Goal: Information Seeking & Learning: Learn about a topic

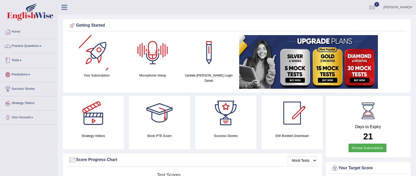
click at [18, 59] on link "Tests" at bounding box center [28, 59] width 57 height 13
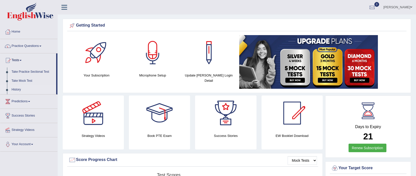
click at [12, 91] on link "History" at bounding box center [32, 89] width 47 height 9
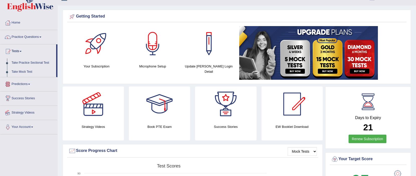
scroll to position [9, 0]
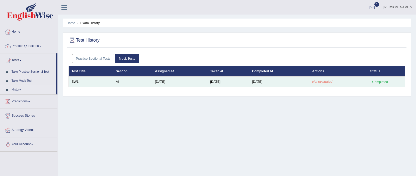
click at [383, 82] on div "Completed" at bounding box center [380, 81] width 20 height 5
click at [146, 76] on td "All" at bounding box center [132, 81] width 39 height 11
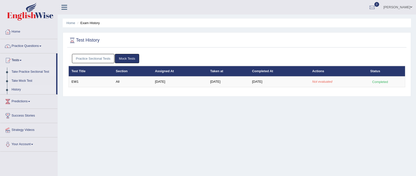
click at [15, 69] on link "Take Practice Sectional Test" at bounding box center [32, 71] width 47 height 9
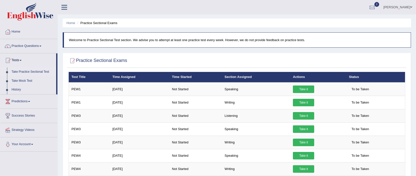
click at [15, 69] on link "Take Practice Sectional Test" at bounding box center [32, 71] width 47 height 9
click at [19, 79] on link "Take Mock Test" at bounding box center [32, 80] width 47 height 9
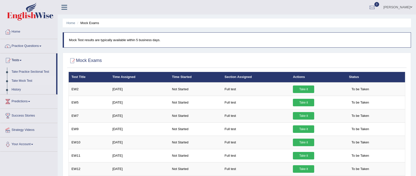
click at [33, 83] on link "Take Mock Test" at bounding box center [32, 80] width 47 height 9
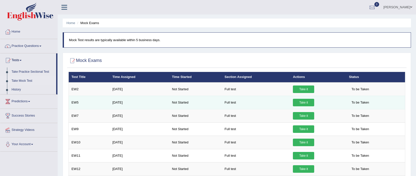
click at [307, 102] on link "Take it" at bounding box center [303, 103] width 21 height 8
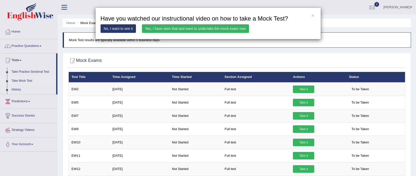
click at [180, 28] on link "Yes, I have seen that and want to undertake the mock exam now" at bounding box center [195, 28] width 107 height 9
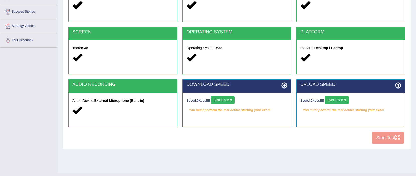
scroll to position [76, 0]
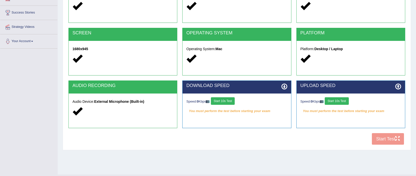
click at [223, 98] on button "Start 10s Test" at bounding box center [223, 101] width 24 height 8
click at [345, 101] on button "Start 10s Test" at bounding box center [337, 101] width 24 height 8
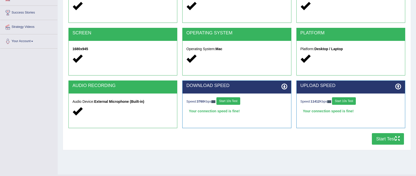
click at [394, 145] on div "COOKIES Cookies Enabled JAVASCRIPT Javascript Enabled BROWSER Browser: Chrome S…" at bounding box center [236, 61] width 339 height 172
click at [392, 137] on button "Start Test" at bounding box center [388, 139] width 32 height 12
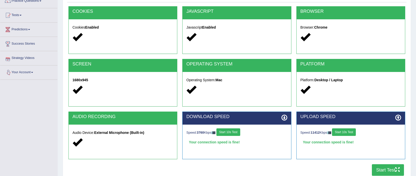
scroll to position [0, 0]
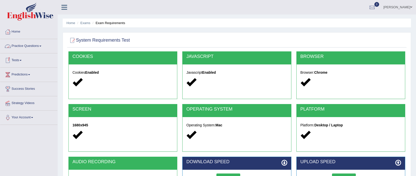
click at [20, 56] on link "Tests" at bounding box center [28, 59] width 57 height 13
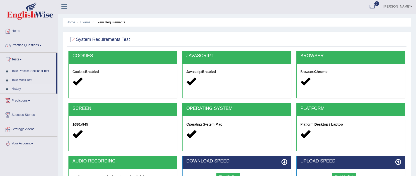
click at [18, 88] on link "History" at bounding box center [32, 88] width 47 height 9
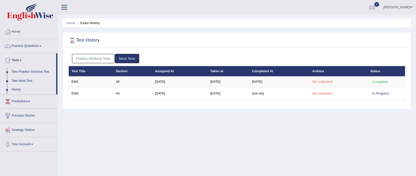
click at [123, 59] on link "Mock Tests" at bounding box center [127, 58] width 24 height 9
click at [108, 61] on link "Practice Sectional Tests" at bounding box center [93, 58] width 43 height 9
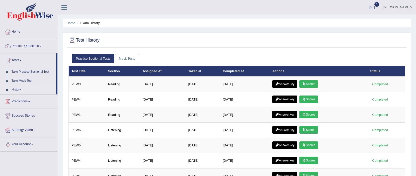
click at [139, 56] on link "Mock Tests" at bounding box center [127, 58] width 24 height 9
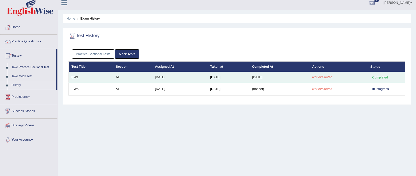
scroll to position [4, 0]
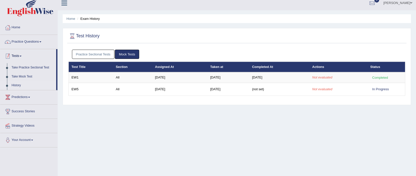
click at [12, 60] on link "Tests" at bounding box center [28, 55] width 56 height 13
click at [37, 70] on link "Take Practice Sectional Test" at bounding box center [32, 67] width 47 height 9
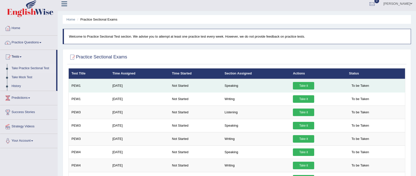
scroll to position [4, 0]
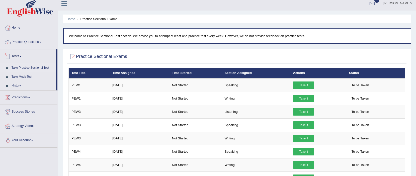
click at [15, 41] on link "Practice Questions" at bounding box center [28, 41] width 57 height 13
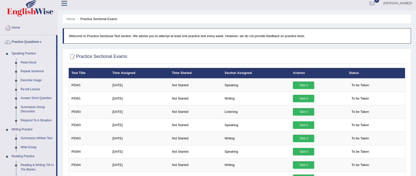
click at [21, 67] on link "Repeat Sentence" at bounding box center [37, 71] width 38 height 9
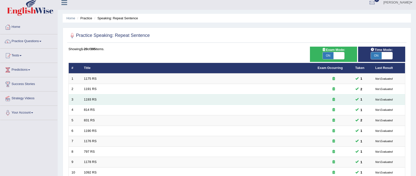
scroll to position [156, 0]
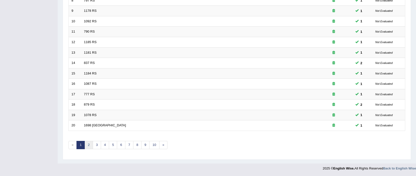
click at [86, 145] on link "2" at bounding box center [88, 145] width 8 height 8
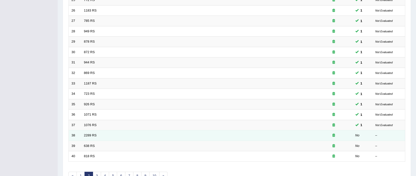
scroll to position [156, 0]
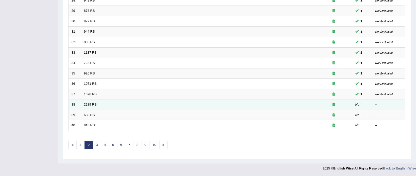
click at [92, 104] on link "2289 RS" at bounding box center [90, 105] width 13 height 4
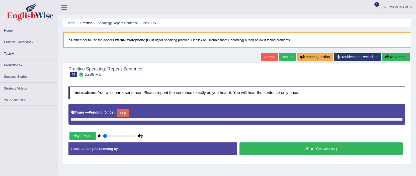
type input "0.95"
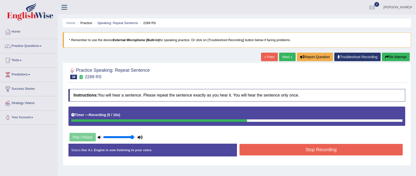
click at [260, 150] on button "Stop Recording" at bounding box center [320, 150] width 163 height 12
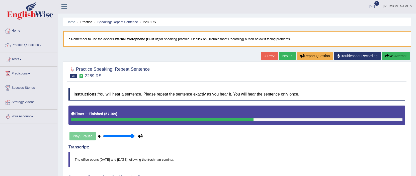
scroll to position [1, 0]
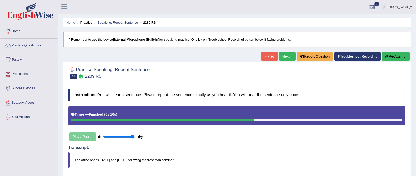
click at [286, 57] on link "Next »" at bounding box center [287, 56] width 17 height 9
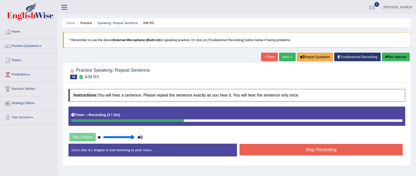
click at [331, 153] on button "Stop Recording" at bounding box center [320, 150] width 163 height 12
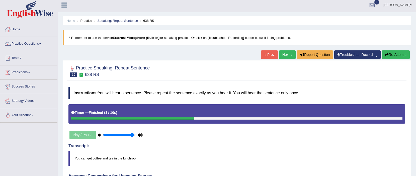
click at [279, 56] on link "Next »" at bounding box center [287, 54] width 17 height 9
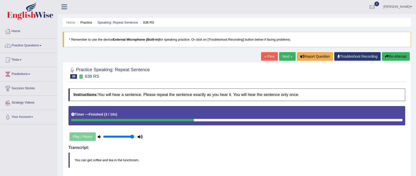
scroll to position [1, 0]
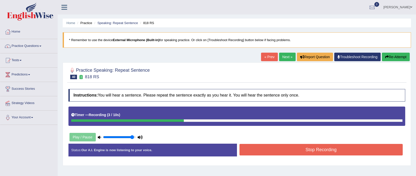
click at [321, 152] on button "Stop Recording" at bounding box center [320, 150] width 163 height 12
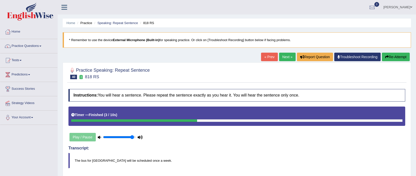
click at [279, 60] on link "Next »" at bounding box center [287, 57] width 17 height 9
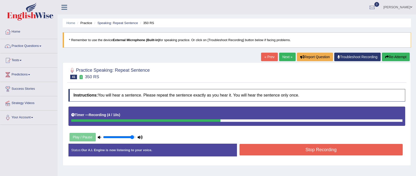
click at [359, 159] on div "Status: Our A.I. Engine is now listening to your voice. Start Answering Stop Re…" at bounding box center [236, 153] width 337 height 18
click at [355, 156] on div "Stop Recording" at bounding box center [321, 150] width 168 height 13
click at [355, 155] on button "Stop Recording" at bounding box center [320, 150] width 163 height 12
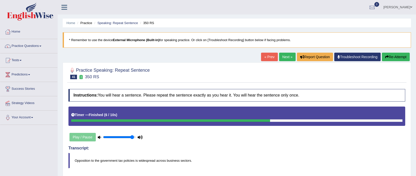
click at [389, 55] on button "Re-Attempt" at bounding box center [396, 57] width 28 height 9
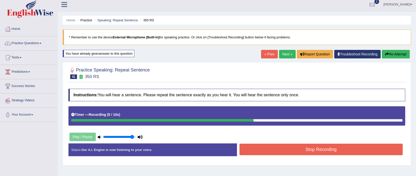
click at [306, 147] on button "Stop Recording" at bounding box center [320, 150] width 163 height 12
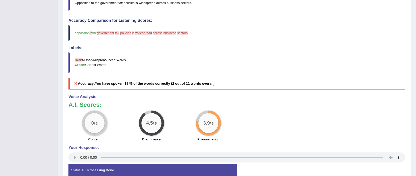
scroll to position [181, 0]
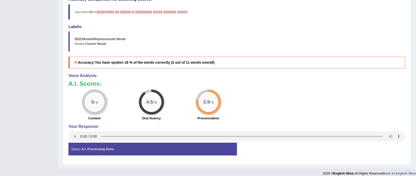
click at [305, 119] on div "0 / 3 Content 4.5 / 5 Oral fluency 3.9 / 5 Pronunciation" at bounding box center [237, 106] width 342 height 32
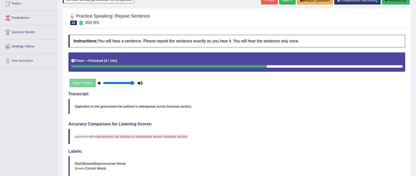
scroll to position [0, 0]
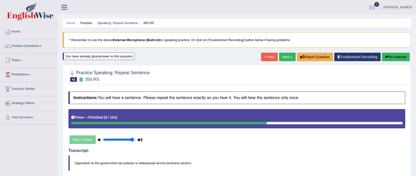
click at [397, 57] on button "Re-Attempt" at bounding box center [396, 57] width 28 height 9
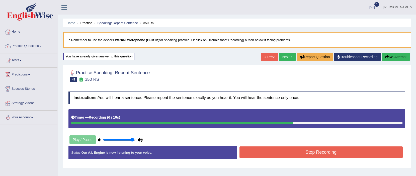
click at [315, 149] on button "Stop Recording" at bounding box center [320, 152] width 163 height 12
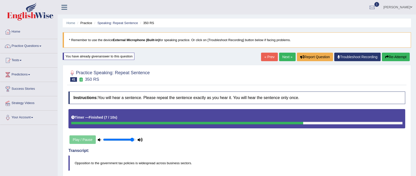
click at [286, 58] on link "Next »" at bounding box center [287, 57] width 17 height 9
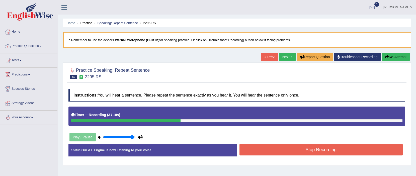
click at [305, 153] on button "Stop Recording" at bounding box center [320, 150] width 163 height 12
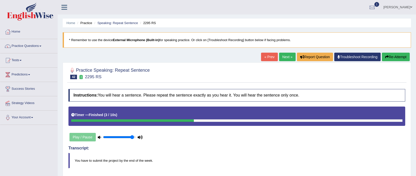
click at [289, 60] on link "Next »" at bounding box center [287, 57] width 17 height 9
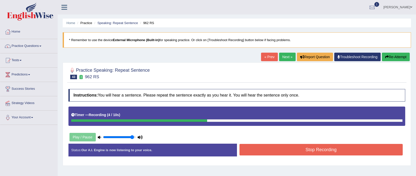
click at [293, 151] on button "Stop Recording" at bounding box center [320, 150] width 163 height 12
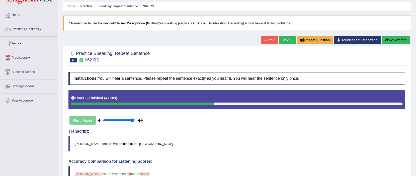
scroll to position [16, 0]
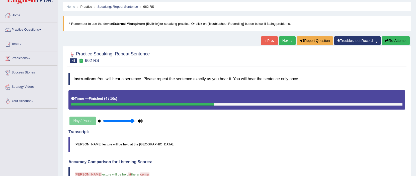
click at [288, 43] on link "Next »" at bounding box center [287, 40] width 17 height 9
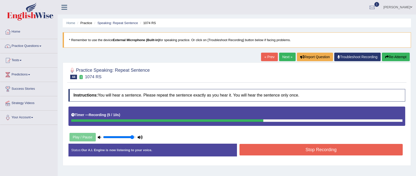
click at [289, 149] on button "Stop Recording" at bounding box center [320, 150] width 163 height 12
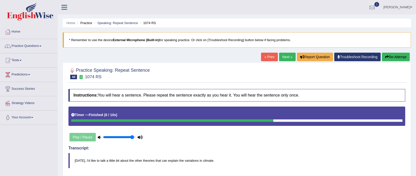
click at [286, 56] on link "Next »" at bounding box center [287, 57] width 17 height 9
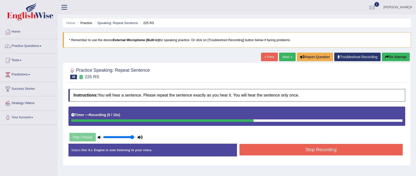
click at [301, 148] on button "Stop Recording" at bounding box center [320, 150] width 163 height 12
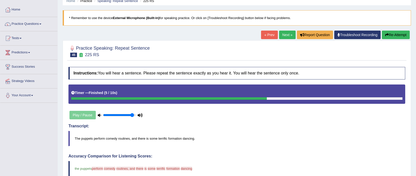
scroll to position [21, 0]
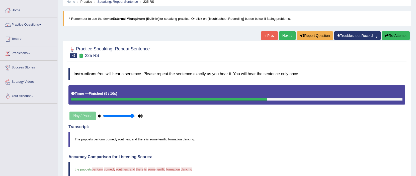
click at [284, 38] on link "Next »" at bounding box center [287, 35] width 17 height 9
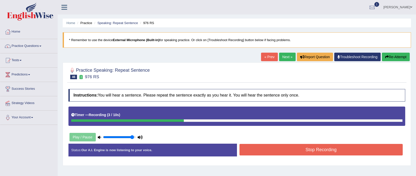
click at [282, 152] on button "Stop Recording" at bounding box center [320, 150] width 163 height 12
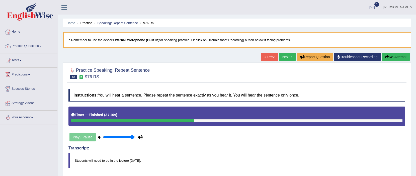
click at [284, 57] on link "Next »" at bounding box center [287, 57] width 17 height 9
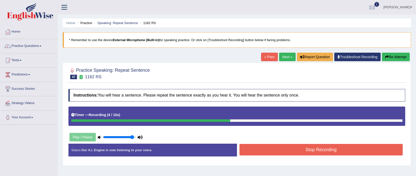
click at [323, 149] on button "Stop Recording" at bounding box center [320, 150] width 163 height 12
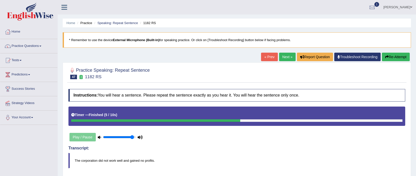
click at [291, 59] on link "Next »" at bounding box center [287, 57] width 17 height 9
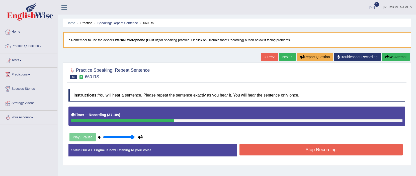
click at [276, 153] on button "Stop Recording" at bounding box center [320, 150] width 163 height 12
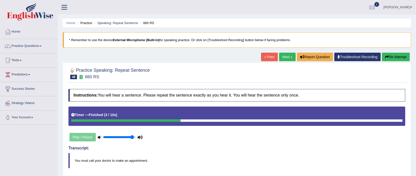
click at [286, 57] on link "Next »" at bounding box center [287, 57] width 17 height 9
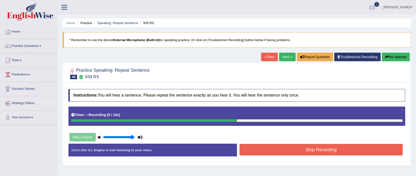
click at [279, 152] on button "Stop Recording" at bounding box center [320, 150] width 163 height 12
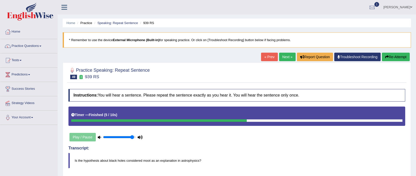
scroll to position [12, 0]
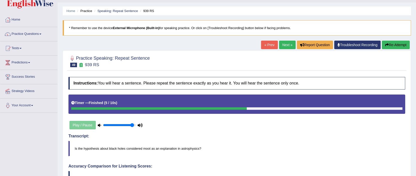
click at [280, 42] on link "Next »" at bounding box center [287, 45] width 17 height 9
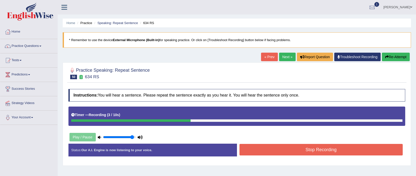
click at [285, 151] on button "Stop Recording" at bounding box center [320, 150] width 163 height 12
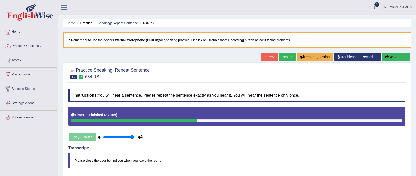
click at [372, 12] on link "1" at bounding box center [372, 6] width 15 height 13
click at [345, 33] on link "See All Alerts" at bounding box center [342, 36] width 28 height 6
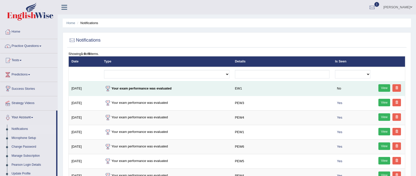
click at [107, 90] on div at bounding box center [108, 89] width 8 height 8
click at [382, 89] on link "View" at bounding box center [384, 88] width 12 height 8
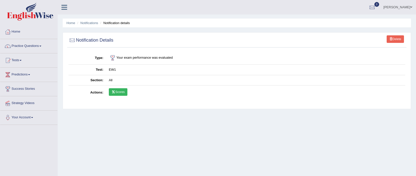
click at [122, 92] on link "Scores" at bounding box center [118, 92] width 19 height 8
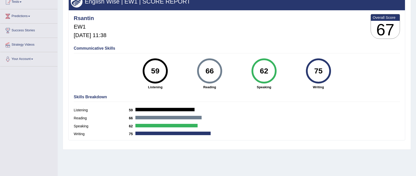
scroll to position [59, 0]
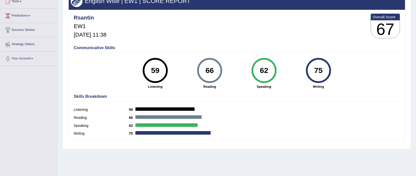
click at [329, 113] on div "Listening 59" at bounding box center [237, 110] width 326 height 8
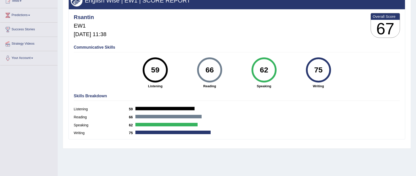
click at [153, 76] on div "59" at bounding box center [155, 69] width 18 height 21
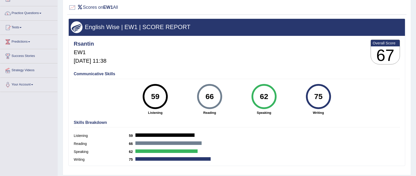
scroll to position [27, 0]
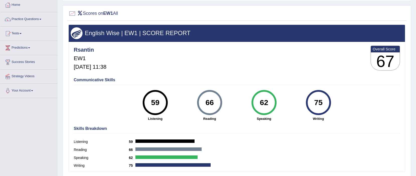
click at [302, 69] on div "Rsantin EW1 Sep 25, 2025, 11:38 Overall Score 67" at bounding box center [236, 59] width 329 height 30
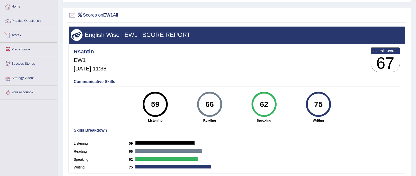
scroll to position [11, 0]
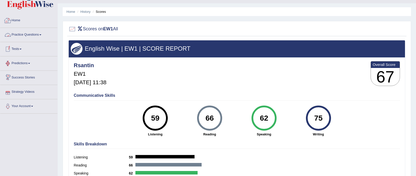
click at [32, 33] on link "Practice Questions" at bounding box center [28, 34] width 57 height 13
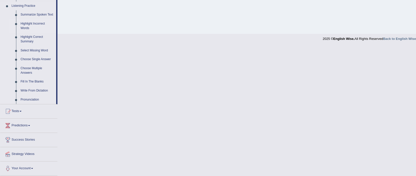
scroll to position [221, 0]
click at [22, 114] on link "Tests" at bounding box center [28, 110] width 57 height 13
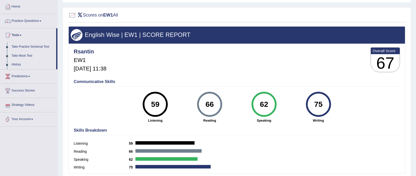
scroll to position [0, 0]
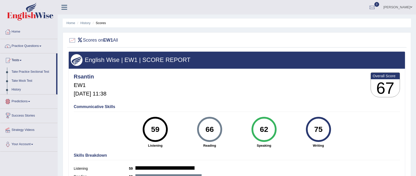
click at [22, 103] on link "Predictions" at bounding box center [28, 101] width 57 height 13
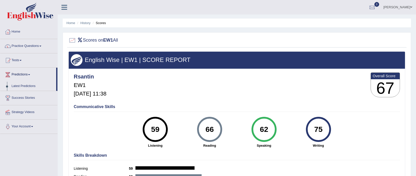
click at [21, 98] on link "Success Stories" at bounding box center [28, 97] width 57 height 13
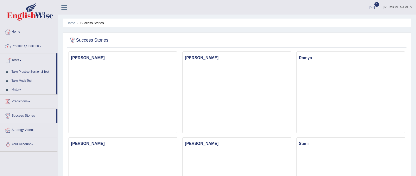
click at [18, 48] on link "Practice Questions" at bounding box center [28, 45] width 57 height 13
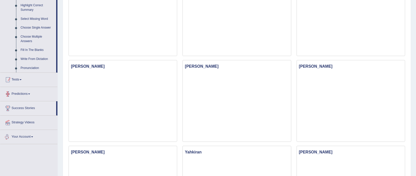
click at [23, 85] on link "Tests" at bounding box center [28, 79] width 57 height 13
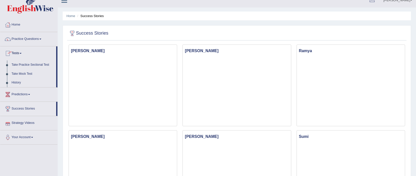
scroll to position [1, 0]
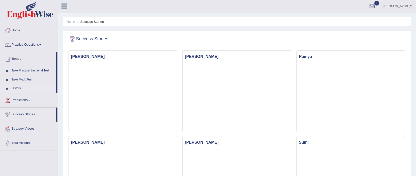
click at [16, 89] on link "History" at bounding box center [32, 88] width 47 height 9
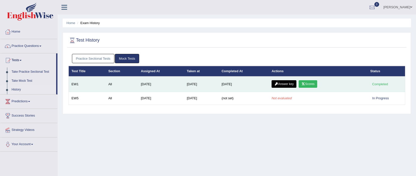
click at [296, 84] on link "Answer key" at bounding box center [284, 84] width 25 height 8
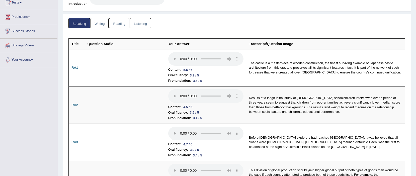
scroll to position [61, 0]
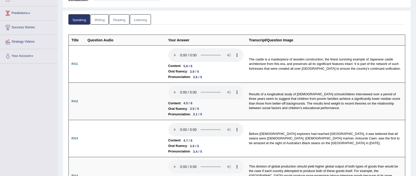
click at [132, 21] on link "Listening" at bounding box center [140, 19] width 21 height 10
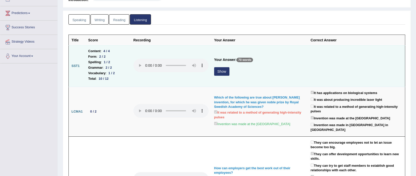
click at [340, 64] on td at bounding box center [356, 65] width 97 height 41
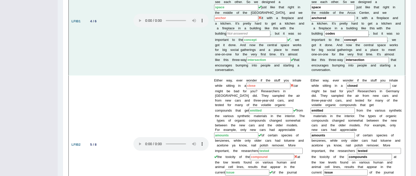
scroll to position [326, 0]
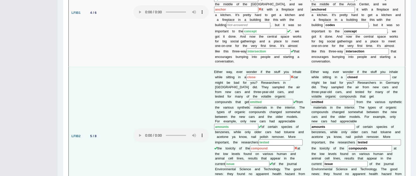
click at [259, 74] on input "close" at bounding box center [268, 77] width 44 height 6
click at [265, 74] on input "close" at bounding box center [268, 77] width 44 height 6
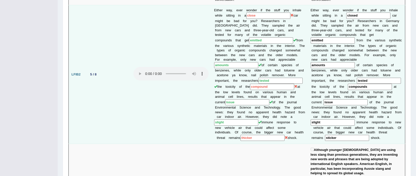
scroll to position [400, 0]
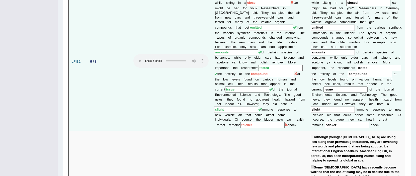
click at [293, 118] on td "Either way, ever wonder if the stuff you inhale while sitting in a close car mi…" at bounding box center [259, 61] width 97 height 139
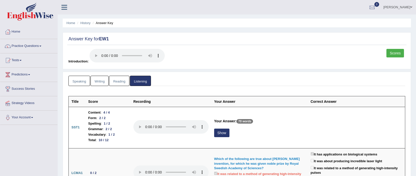
click at [106, 86] on link "Writing" at bounding box center [100, 81] width 18 height 10
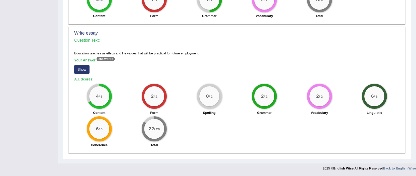
scroll to position [361, 0]
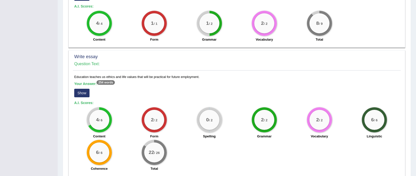
click at [267, 96] on div "Your Answer: 254 words Show" at bounding box center [236, 90] width 325 height 17
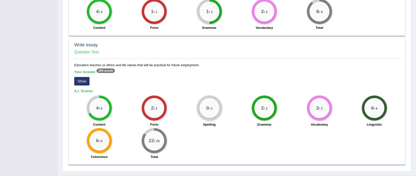
scroll to position [385, 0]
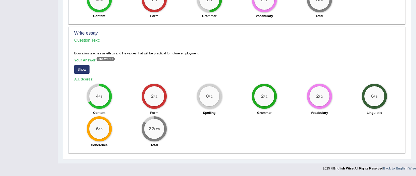
click at [213, 138] on div "4 / 6 Content 2 / 2 Form 0 / 2 Spelling 2 / 2 Grammar 2 / 2 Vocabulary 6 / 6 Li…" at bounding box center [237, 116] width 330 height 65
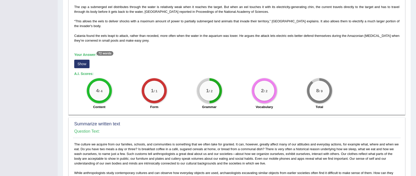
scroll to position [0, 0]
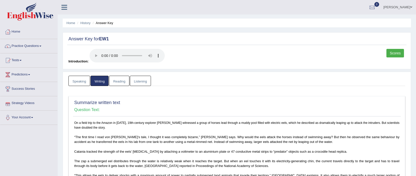
click at [128, 81] on link "Reading" at bounding box center [119, 81] width 20 height 10
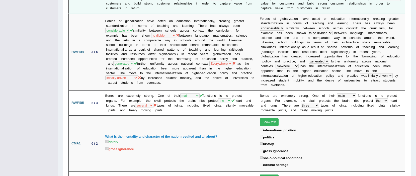
scroll to position [412, 0]
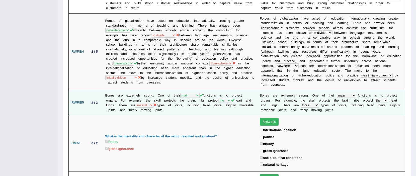
click at [226, 90] on td "Bones are extremely strong. One of their first main stable important functions …" at bounding box center [180, 102] width 154 height 25
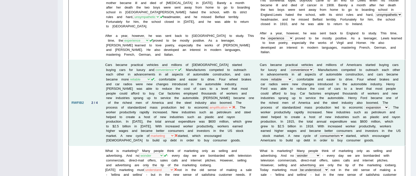
scroll to position [0, 0]
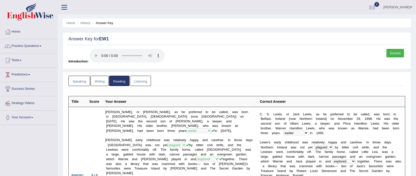
click at [82, 83] on link "Speaking" at bounding box center [79, 81] width 22 height 10
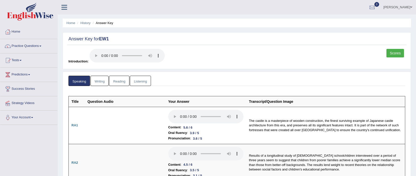
click at [389, 49] on link "Scores" at bounding box center [395, 53] width 18 height 9
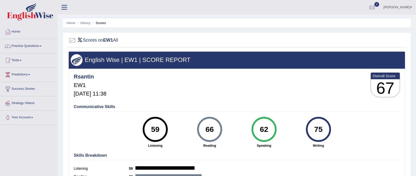
click at [255, 100] on div "Rsantin EW1 [DATE] 11:38 Overall Score 67" at bounding box center [236, 86] width 329 height 30
click at [306, 142] on div "75 Writing" at bounding box center [318, 132] width 54 height 31
click at [165, 105] on h4 "Communicative Skills" at bounding box center [237, 107] width 326 height 5
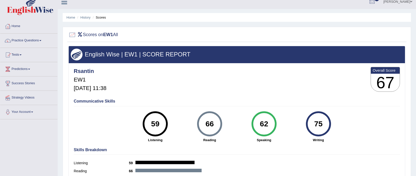
click at [166, 126] on div "59" at bounding box center [155, 123] width 25 height 25
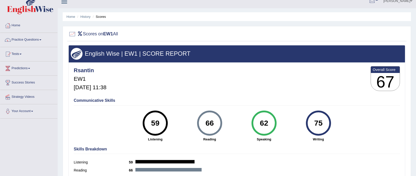
click at [166, 126] on div "59" at bounding box center [155, 123] width 25 height 25
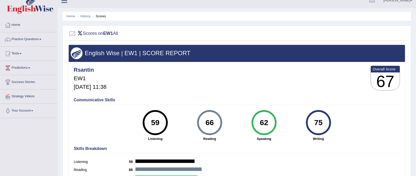
click at [142, 129] on div "59 Listening" at bounding box center [155, 125] width 54 height 31
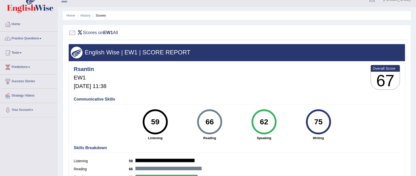
click at [142, 129] on div "59 Listening" at bounding box center [155, 124] width 54 height 31
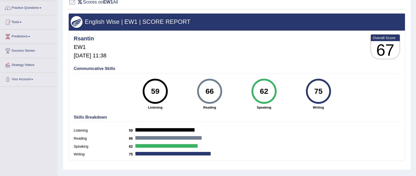
scroll to position [38, 0]
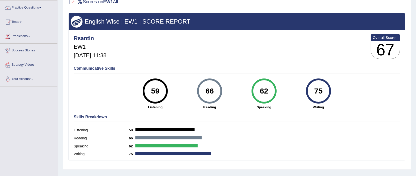
click at [44, 101] on div "Toggle navigation Home Practice Questions Speaking Practice Read Aloud Repeat S…" at bounding box center [208, 92] width 416 height 261
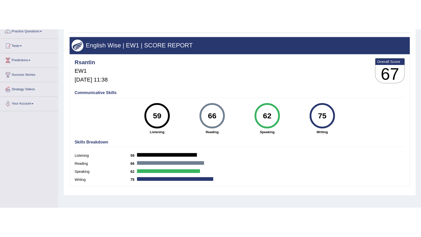
scroll to position [0, 0]
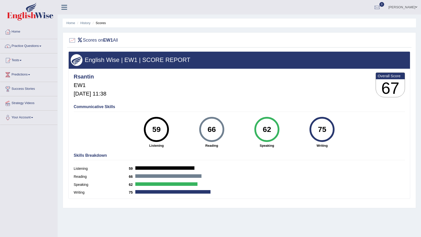
click at [268, 3] on ul "[PERSON_NAME] Toggle navigation Username: rsantin Access Type: Online Subscript…" at bounding box center [294, 7] width 254 height 14
click at [303, 57] on h3 "English Wise | EW1 | SCORE REPORT" at bounding box center [239, 60] width 337 height 7
click at [287, 50] on div "Scores on EW1 All English Wise | EW1 | SCORE REPORT Rsantin EW1 [DATE] 11:38 Ov…" at bounding box center [240, 120] width 354 height 176
click at [191, 102] on div "English Wise | EW1 | SCORE REPORT Rsantin EW1 [DATE] 11:38 Overall Score 67 Com…" at bounding box center [239, 124] width 342 height 147
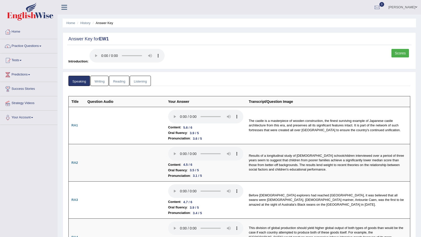
click at [152, 82] on ul "Speaking Writing [GEOGRAPHIC_DATA] Listening" at bounding box center [239, 81] width 342 height 10
click at [149, 82] on link "Listening" at bounding box center [140, 81] width 21 height 10
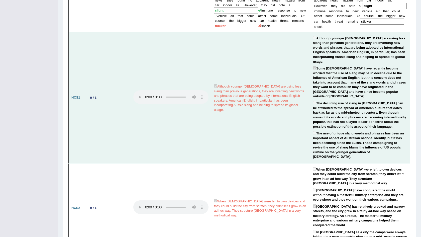
scroll to position [485, 0]
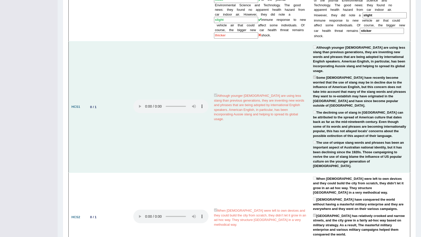
click at [234, 136] on td "Although younger [DEMOGRAPHIC_DATA] are using less slang than previous generati…" at bounding box center [260, 106] width 99 height 131
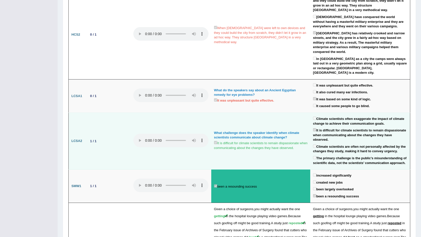
scroll to position [674, 0]
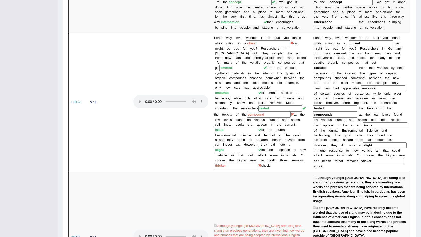
scroll to position [354, 0]
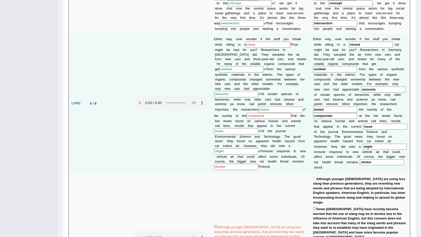
click at [110, 75] on td "5 / 8" at bounding box center [107, 103] width 45 height 139
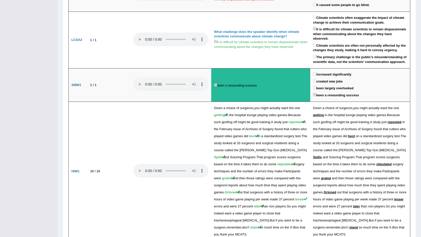
scroll to position [944, 0]
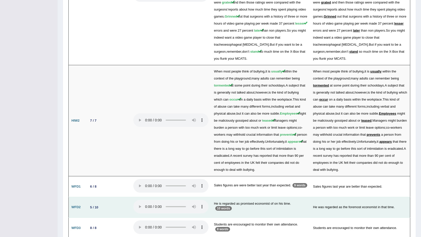
click at [255, 197] on td "He is regarded as promised economist of on his time. 10 words" at bounding box center [260, 207] width 99 height 21
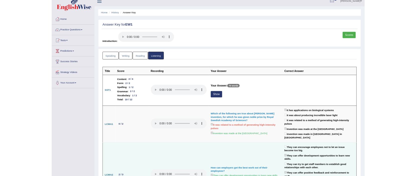
scroll to position [0, 0]
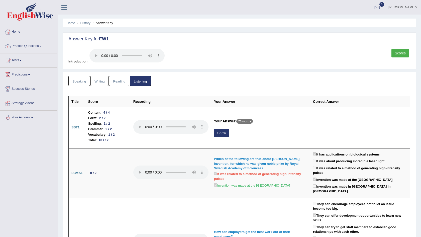
click at [296, 56] on div "Scores Introduction:" at bounding box center [239, 58] width 344 height 18
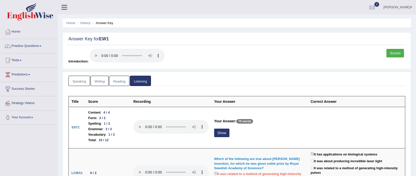
click at [254, 53] on div "Scores Introduction:" at bounding box center [236, 58] width 339 height 18
click at [394, 54] on link "Scores" at bounding box center [395, 53] width 18 height 9
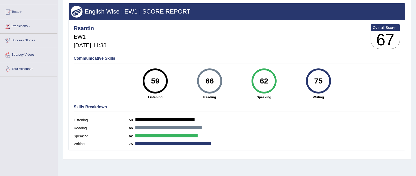
scroll to position [50, 0]
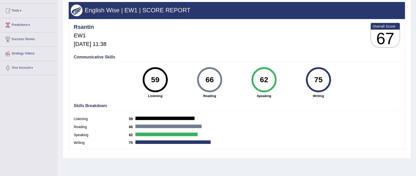
click at [221, 48] on div "Rsantin EW1 Sep 25, 2025, 11:38 Overall Score 67" at bounding box center [236, 37] width 329 height 30
click at [336, 124] on div "Reading 66" at bounding box center [237, 128] width 326 height 8
click at [21, 10] on link "Tests" at bounding box center [28, 10] width 57 height 13
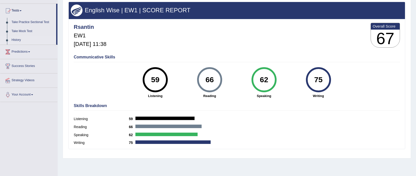
click at [15, 39] on link "History" at bounding box center [32, 40] width 47 height 9
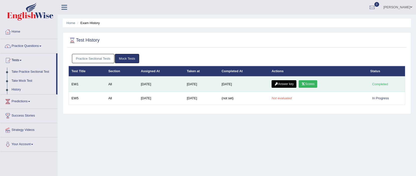
click at [281, 83] on link "Answer key" at bounding box center [284, 84] width 25 height 8
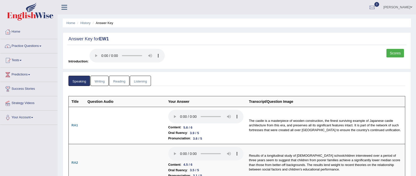
click at [100, 79] on link "Writing" at bounding box center [100, 81] width 18 height 10
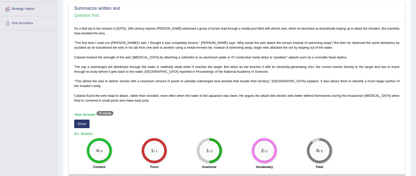
scroll to position [113, 0]
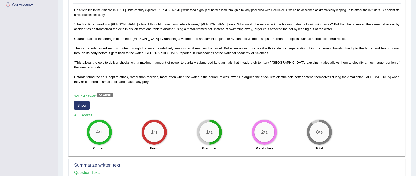
click at [81, 105] on button "Show" at bounding box center [81, 105] width 15 height 9
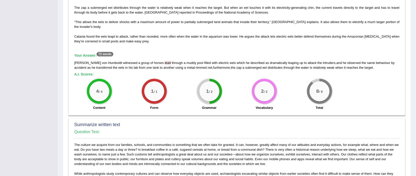
scroll to position [145, 0]
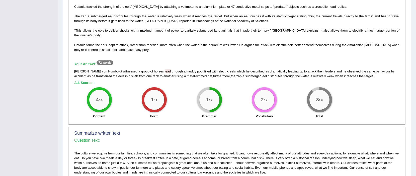
click at [165, 72] on span "lead" at bounding box center [168, 71] width 6 height 4
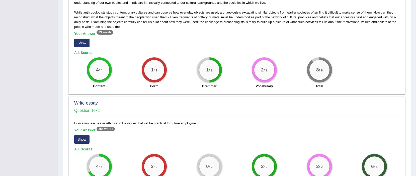
scroll to position [338, 0]
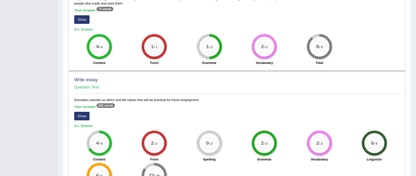
click at [86, 21] on button "Show" at bounding box center [81, 19] width 15 height 9
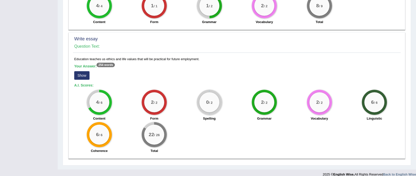
scroll to position [388, 0]
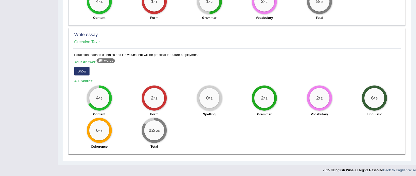
click at [87, 72] on button "Show" at bounding box center [81, 71] width 15 height 9
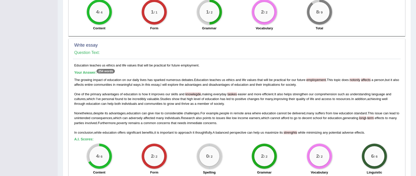
scroll to position [388, 0]
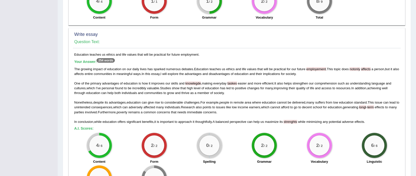
click at [196, 84] on span "knowlegde" at bounding box center [193, 83] width 16 height 4
click at [233, 83] on span "taskes" at bounding box center [232, 83] width 10 height 4
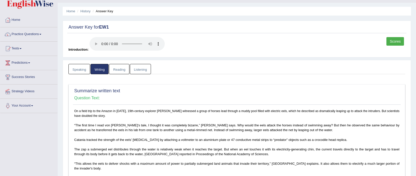
scroll to position [0, 0]
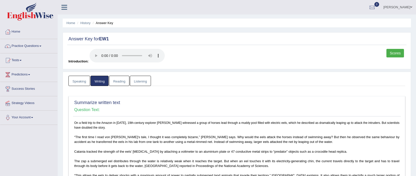
click at [114, 83] on link "Reading" at bounding box center [119, 81] width 20 height 10
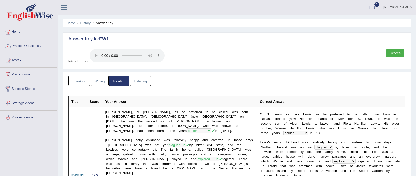
click at [137, 79] on link "Listening" at bounding box center [140, 81] width 21 height 10
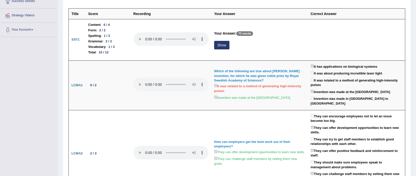
scroll to position [101, 0]
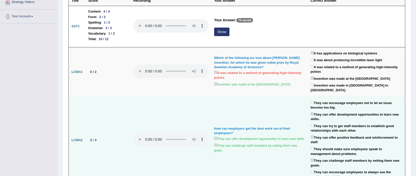
click at [268, 99] on td "How can employers get the best work out of their employees? They can offer deve…" at bounding box center [259, 140] width 97 height 87
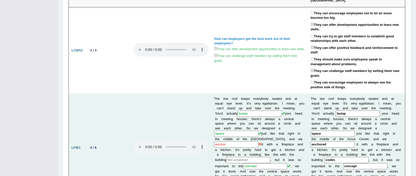
scroll to position [224, 0]
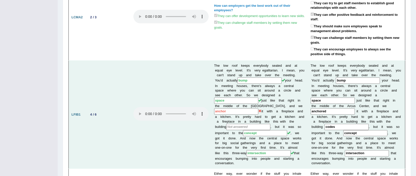
click at [236, 108] on input "anchor" at bounding box center [236, 111] width 44 height 6
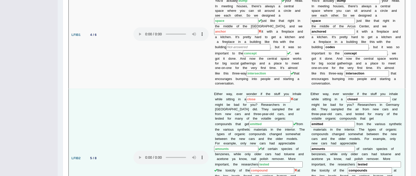
scroll to position [305, 0]
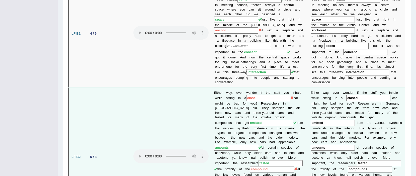
click at [266, 95] on input "close" at bounding box center [268, 98] width 44 height 6
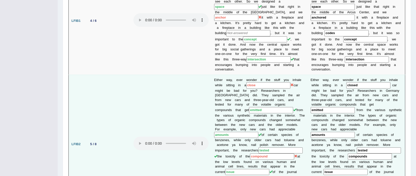
scroll to position [318, 0]
click at [250, 153] on input "compound" at bounding box center [272, 156] width 44 height 6
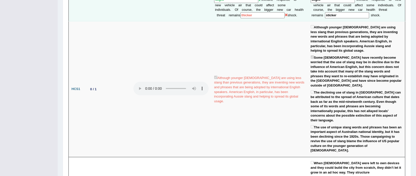
scroll to position [511, 0]
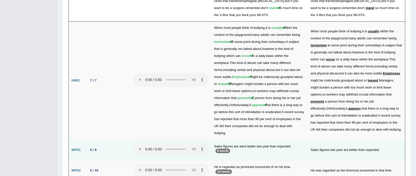
scroll to position [1003, 0]
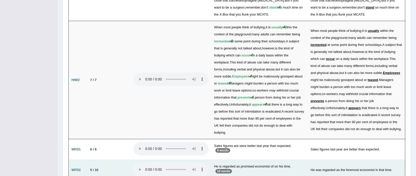
click at [84, 160] on td "WFD2" at bounding box center [77, 170] width 17 height 21
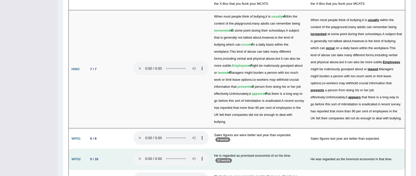
scroll to position [1014, 0]
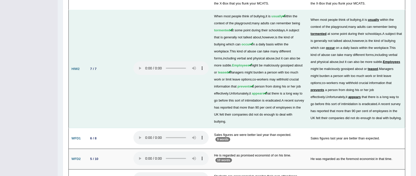
click at [117, 60] on td "7 / 7" at bounding box center [107, 69] width 45 height 118
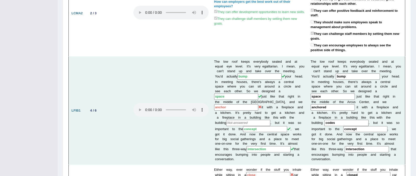
scroll to position [0, 0]
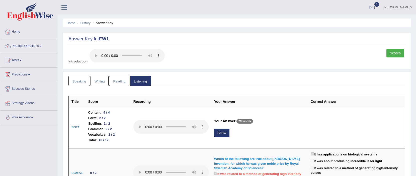
click at [391, 54] on link "Scores" at bounding box center [395, 53] width 18 height 9
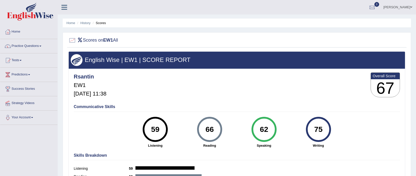
click at [255, 50] on div "Scores on EW1 All English Wise | EW1 | SCORE REPORT Rsantin EW1 [DATE] 11:38 Ov…" at bounding box center [237, 120] width 348 height 176
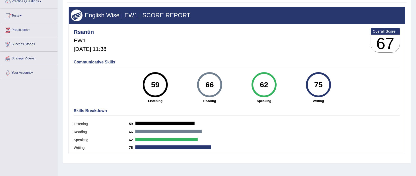
scroll to position [45, 0]
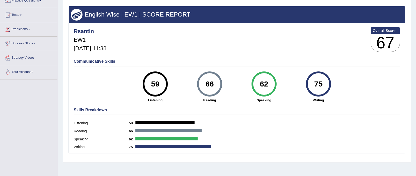
click at [255, 50] on div "Rsantin EW1 [DATE] 11:38 Overall Score 67" at bounding box center [236, 41] width 329 height 30
click at [265, 40] on div "Rsantin EW1 [DATE] 11:38 Overall Score 67" at bounding box center [236, 41] width 329 height 30
click at [31, 35] on link "Predictions" at bounding box center [28, 28] width 57 height 13
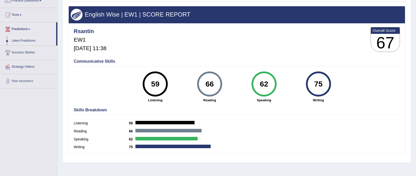
click at [26, 43] on link "Latest Predictions" at bounding box center [32, 40] width 47 height 9
click at [26, 22] on li "Tests Take Practice Sectional Test Take Mock Test History" at bounding box center [28, 15] width 57 height 14
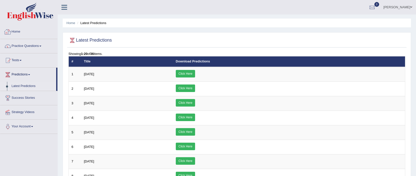
click at [32, 33] on link "Home" at bounding box center [28, 31] width 57 height 13
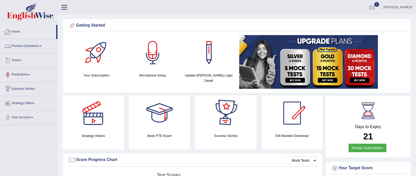
click at [18, 41] on link "Practice Questions" at bounding box center [28, 45] width 57 height 13
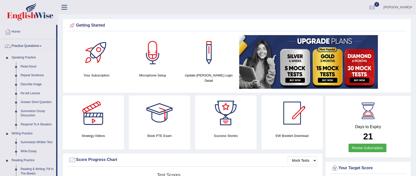
scroll to position [0, 0]
click at [35, 92] on link "Re-tell Lecture" at bounding box center [37, 93] width 38 height 9
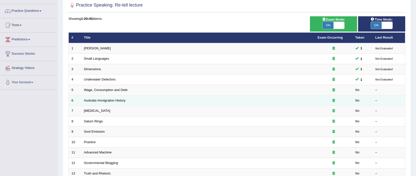
scroll to position [36, 0]
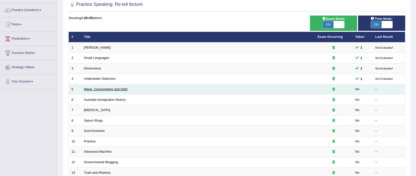
click at [94, 91] on link "Wage, Consumption and Debt" at bounding box center [106, 89] width 44 height 4
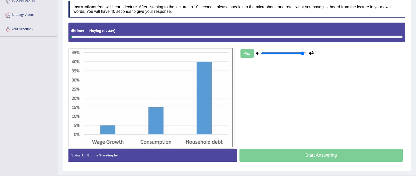
scroll to position [90, 0]
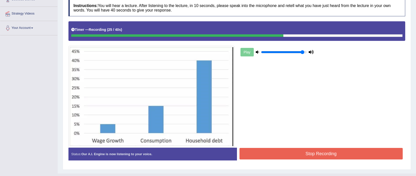
click at [256, 154] on button "Stop Recording" at bounding box center [320, 154] width 163 height 12
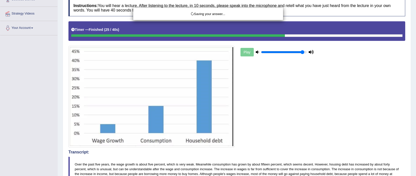
click at [278, 136] on div "Saving your answer..." at bounding box center [208, 88] width 416 height 176
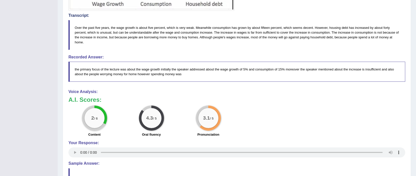
scroll to position [263, 0]
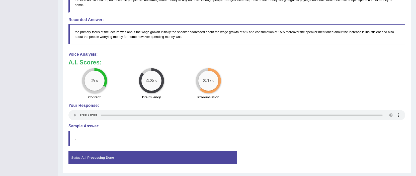
click at [297, 82] on div "2 / 6 Content 4.3 / 5 Oral fluency 3.1 / 5 Pronunciation" at bounding box center [237, 84] width 342 height 32
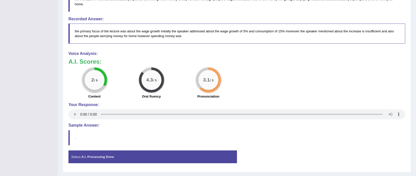
click at [297, 82] on div "2 / 6 Content 4.3 / 5 Oral fluency 3.1 / 5 Pronunciation" at bounding box center [237, 83] width 342 height 32
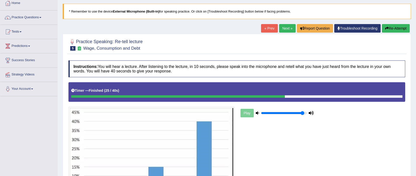
scroll to position [14, 0]
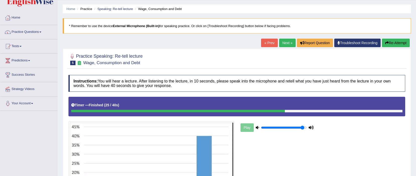
click at [281, 41] on link "Next »" at bounding box center [287, 43] width 17 height 9
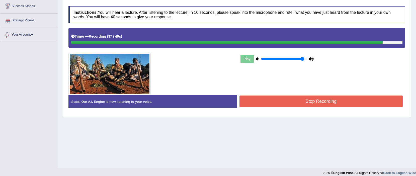
scroll to position [87, 0]
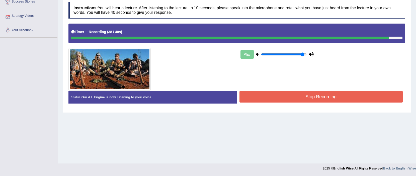
click at [267, 96] on button "Stop Recording" at bounding box center [320, 97] width 163 height 12
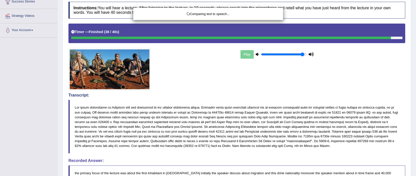
scroll to position [175, 0]
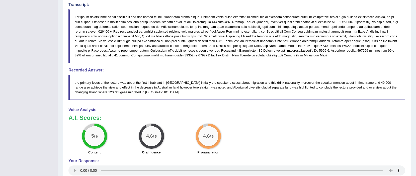
click at [274, 122] on div "A.I. Scores: 5 / 6 Content 4.6 / 5 Oral fluency 4.6 / 5 Pronunciation" at bounding box center [236, 136] width 337 height 42
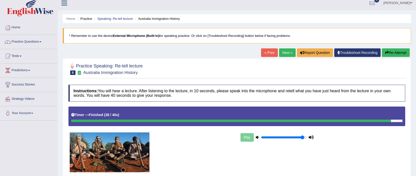
scroll to position [0, 0]
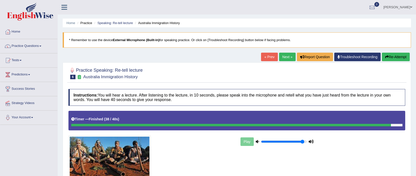
click at [281, 58] on link "Next »" at bounding box center [287, 57] width 17 height 9
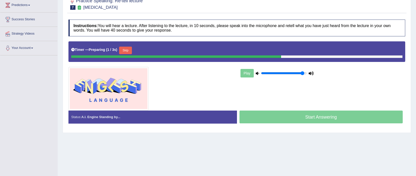
scroll to position [87, 0]
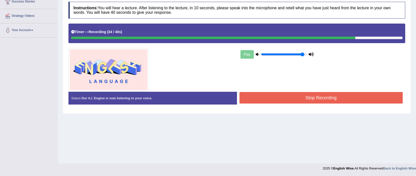
click at [316, 96] on button "Stop Recording" at bounding box center [320, 98] width 163 height 12
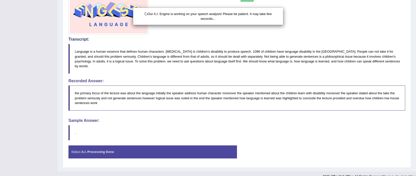
scroll to position [147, 0]
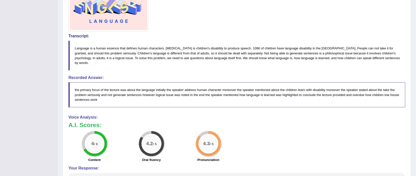
click at [303, 116] on div "Voice Analysis: A.I. Scores: 4 / 6 Content 4.2 / 5 Oral fluency 4.3 / 5 Pronunc…" at bounding box center [236, 149] width 337 height 69
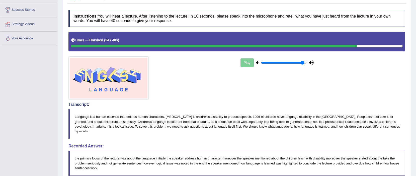
scroll to position [0, 0]
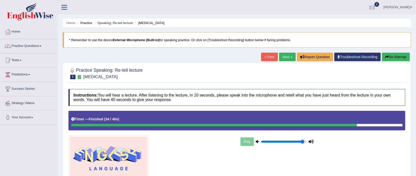
click at [285, 59] on link "Next »" at bounding box center [287, 57] width 17 height 9
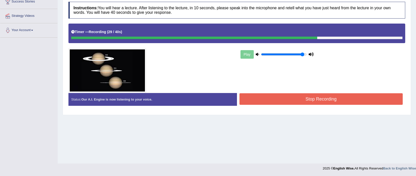
click at [317, 103] on button "Stop Recording" at bounding box center [320, 99] width 163 height 12
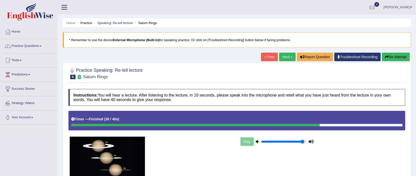
click at [285, 56] on link "Next »" at bounding box center [287, 57] width 17 height 9
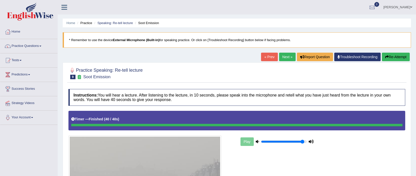
click at [285, 59] on link "Next »" at bounding box center [287, 57] width 17 height 9
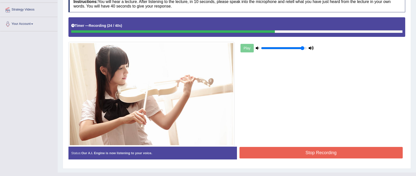
click at [293, 150] on button "Stop Recording" at bounding box center [320, 153] width 163 height 12
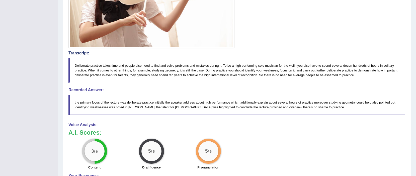
scroll to position [191, 0]
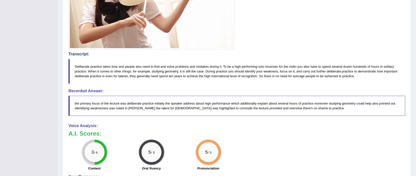
click at [294, 151] on div "3 / 6 Content 5 / 5 Oral fluency 5 / 5 Pronunciation" at bounding box center [237, 156] width 342 height 32
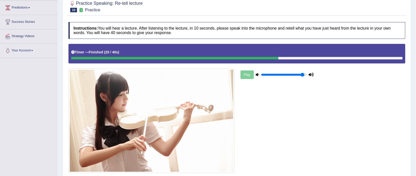
scroll to position [0, 0]
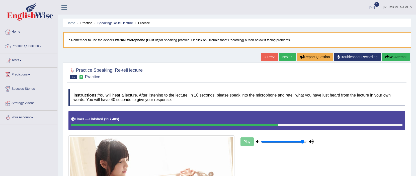
click at [280, 56] on link "Next »" at bounding box center [287, 57] width 17 height 9
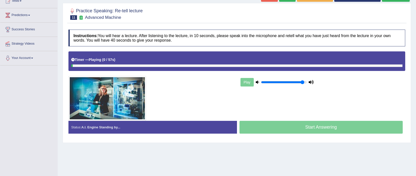
scroll to position [62, 0]
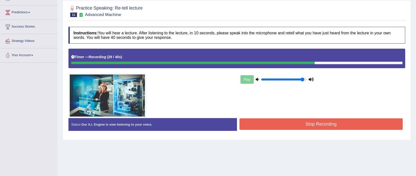
click at [298, 127] on button "Stop Recording" at bounding box center [320, 124] width 163 height 12
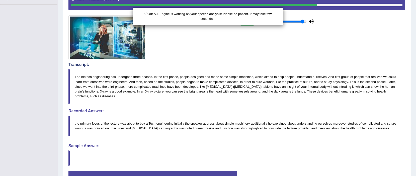
scroll to position [153, 0]
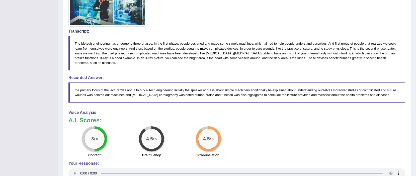
click at [280, 116] on div "Voice Analysis: A.I. Scores: 3 / 6 Content 4.5 / 5 Oral fluency 4.5 / 5 Pronunc…" at bounding box center [236, 144] width 337 height 69
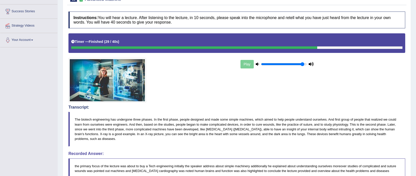
scroll to position [0, 0]
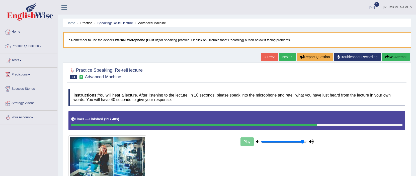
click at [312, 35] on blockquote "* Remember to use the device External Microphone (Built-in) for speaking practi…" at bounding box center [237, 39] width 348 height 15
click at [290, 55] on link "Next »" at bounding box center [287, 57] width 17 height 9
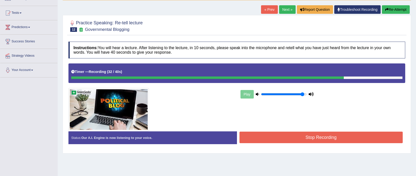
scroll to position [87, 0]
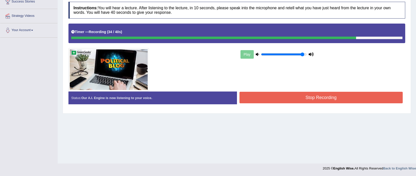
click at [326, 93] on button "Stop Recording" at bounding box center [320, 98] width 163 height 12
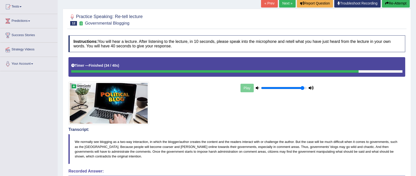
scroll to position [53, 0]
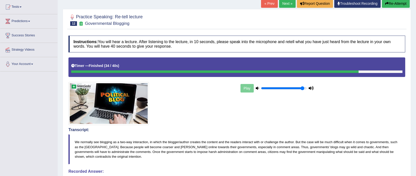
click at [283, 4] on link "Next »" at bounding box center [287, 3] width 17 height 9
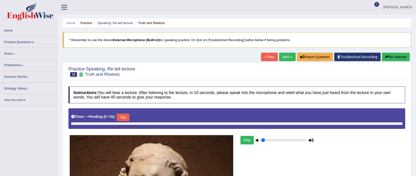
type input "0.95"
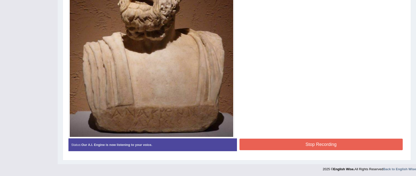
scroll to position [211, 0]
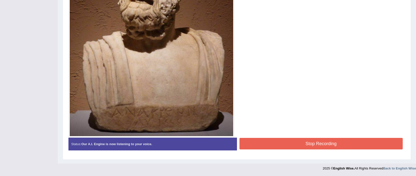
click at [291, 142] on button "Stop Recording" at bounding box center [320, 144] width 163 height 12
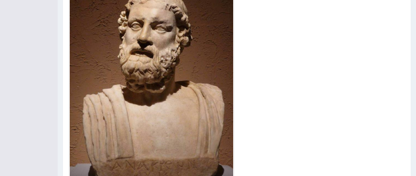
scroll to position [154, 0]
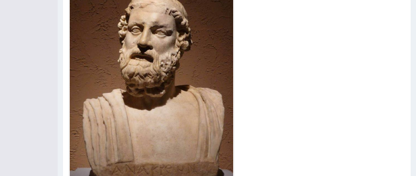
click at [345, 85] on div "Play" at bounding box center [237, 76] width 342 height 238
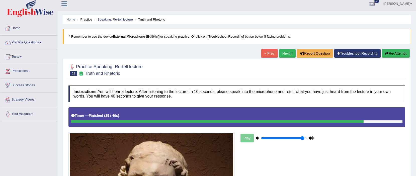
scroll to position [0, 0]
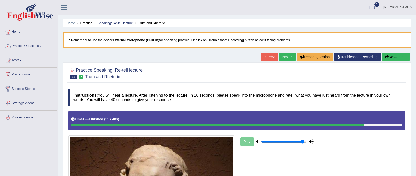
click at [279, 58] on link "Next »" at bounding box center [287, 57] width 17 height 9
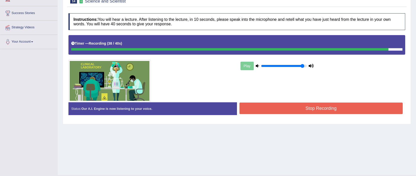
scroll to position [78, 0]
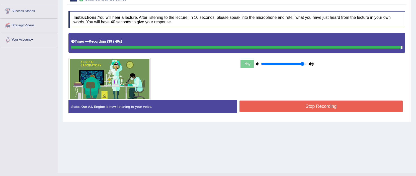
click at [293, 105] on button "Stop Recording" at bounding box center [320, 107] width 163 height 12
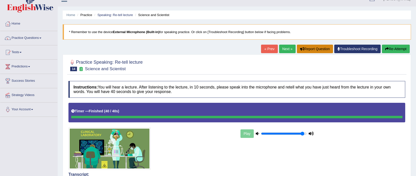
scroll to position [0, 0]
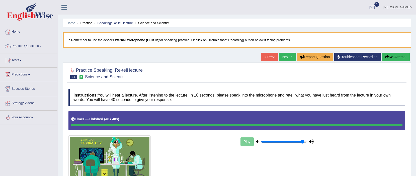
click at [279, 57] on link "Next »" at bounding box center [287, 57] width 17 height 9
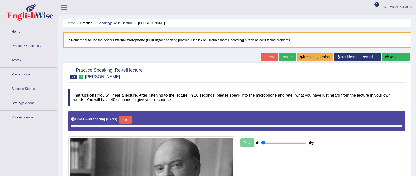
type input "0.95"
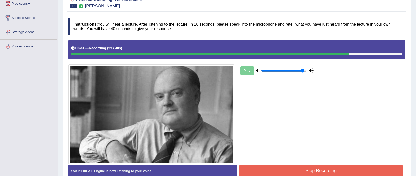
scroll to position [64, 0]
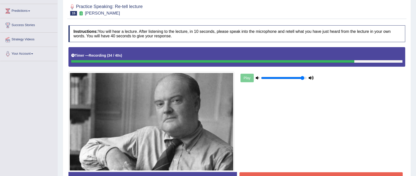
click at [284, 108] on div "Play" at bounding box center [237, 109] width 342 height 124
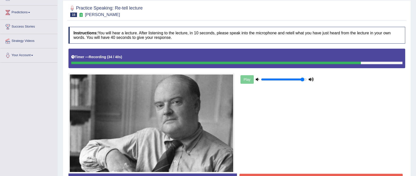
scroll to position [98, 0]
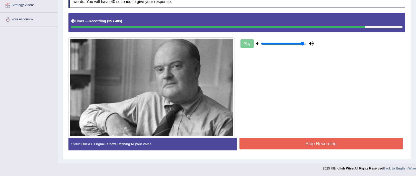
click at [296, 139] on button "Stop Recording" at bounding box center [320, 144] width 163 height 12
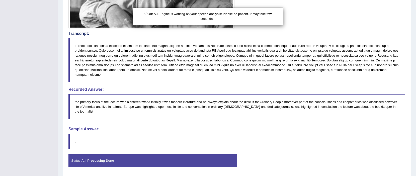
scroll to position [208, 0]
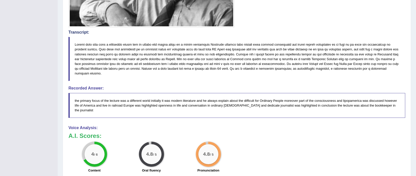
click at [275, 142] on div "4 / 6 Content 4.8 / 5 Oral fluency 4.8 / 5 Pronunciation" at bounding box center [237, 158] width 342 height 32
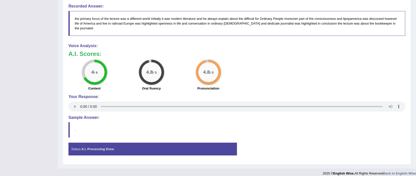
scroll to position [290, 0]
click at [276, 59] on div "4 / 6 Content 4.8 / 5 Oral fluency 4.8 / 5 Pronunciation" at bounding box center [237, 75] width 342 height 32
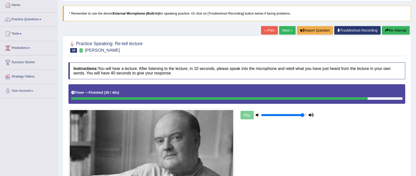
scroll to position [0, 0]
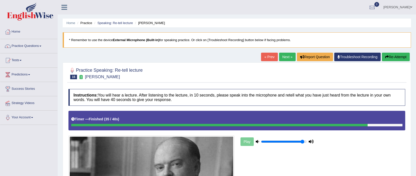
click at [285, 60] on link "Next »" at bounding box center [287, 57] width 17 height 9
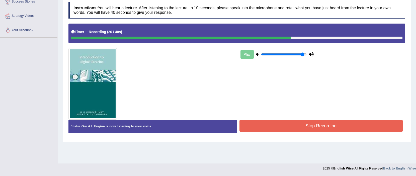
click at [301, 118] on div "Play" at bounding box center [237, 72] width 342 height 96
click at [299, 128] on div "Instructions: You will hear a lecture. After listening to the lecture, in 10 se…" at bounding box center [236, 69] width 339 height 140
drag, startPoint x: 299, startPoint y: 127, endPoint x: 296, endPoint y: 124, distance: 4.3
click at [297, 125] on button "Stop Recording" at bounding box center [320, 126] width 163 height 12
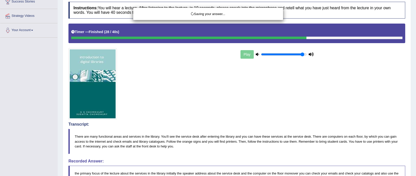
click at [288, 103] on div "Saving your answer..." at bounding box center [208, 88] width 416 height 176
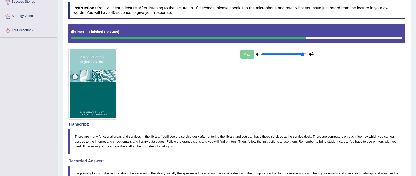
click at [290, 89] on body "Toggle navigation Home Practice Questions Speaking Practice Read Aloud Repeat S…" at bounding box center [208, 1] width 416 height 176
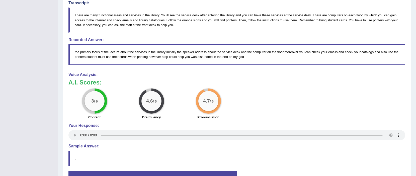
scroll to position [210, 0]
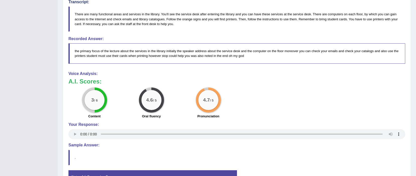
click at [290, 106] on div "3 / 6 Content 4.6 / 5 Oral fluency 4.7 / 5 Pronunciation" at bounding box center [237, 103] width 342 height 32
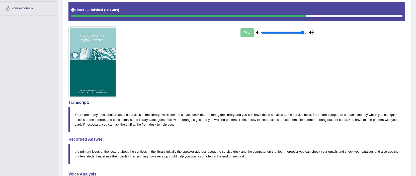
scroll to position [99, 0]
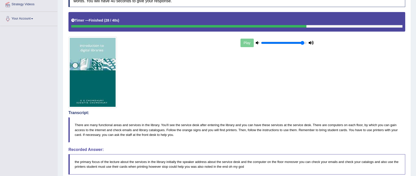
click at [290, 106] on div "Play" at bounding box center [237, 60] width 342 height 96
click at [282, 93] on div "Play" at bounding box center [237, 60] width 342 height 96
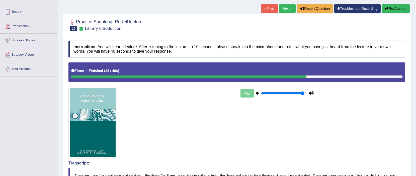
scroll to position [0, 0]
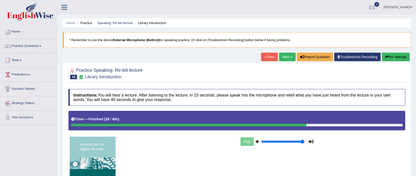
click at [272, 76] on div at bounding box center [236, 72] width 337 height 15
click at [280, 59] on link "Next »" at bounding box center [287, 57] width 17 height 9
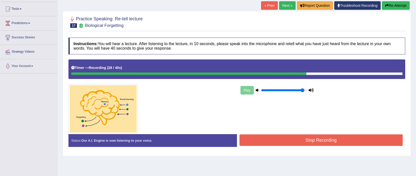
drag, startPoint x: 0, startPoint y: 0, endPoint x: 288, endPoint y: 60, distance: 293.9
click at [288, 60] on div "Instructions: You will hear a lecture. After listening to the lecture, in 10 se…" at bounding box center [236, 94] width 339 height 118
click at [320, 128] on div "Play" at bounding box center [237, 96] width 342 height 74
click at [319, 132] on div "Play" at bounding box center [237, 96] width 342 height 74
click at [314, 140] on button "Stop Recording" at bounding box center [320, 140] width 163 height 12
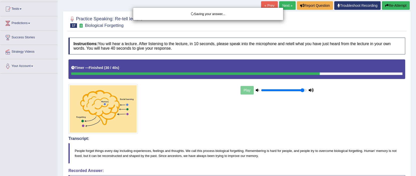
click at [309, 126] on div "Saving your answer..." at bounding box center [208, 88] width 416 height 176
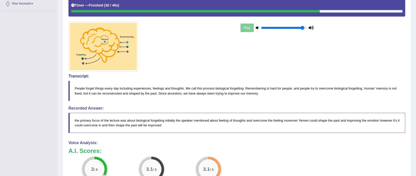
scroll to position [138, 0]
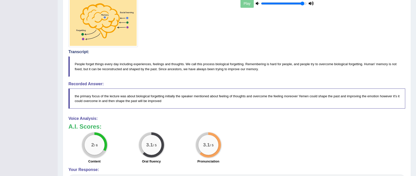
click at [307, 126] on h3 "A.I. Scores:" at bounding box center [236, 126] width 337 height 7
click at [312, 59] on blockquote "People forget things every day including experiences, feelings and thoughts. We…" at bounding box center [236, 66] width 337 height 20
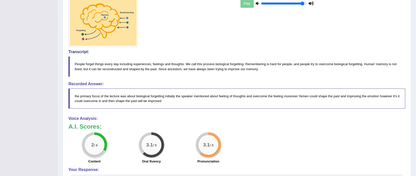
click at [289, 132] on div "A.I. Scores: 2 / 6 Content 3.1 / 5 Oral fluency 3.1 / 5 Pronunciation" at bounding box center [236, 144] width 337 height 42
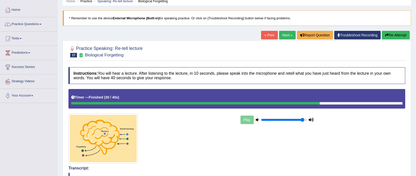
scroll to position [0, 0]
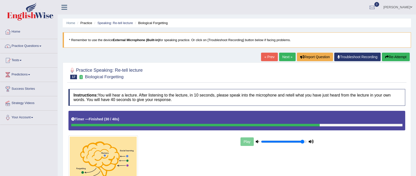
click at [290, 59] on link "Next »" at bounding box center [287, 57] width 17 height 9
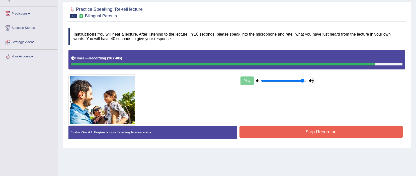
click at [304, 129] on button "Stop Recording" at bounding box center [320, 132] width 163 height 12
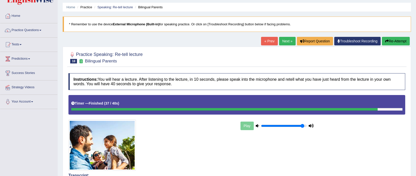
scroll to position [16, 0]
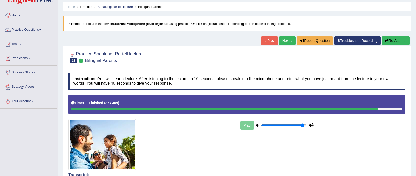
click at [286, 44] on link "Next »" at bounding box center [287, 40] width 17 height 9
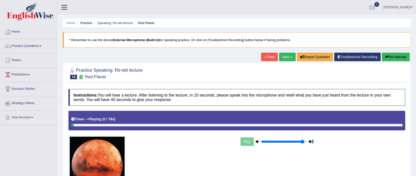
click at [312, 87] on div "Instructions: You will hear a lecture. After listening to the lecture, in 10 se…" at bounding box center [236, 150] width 339 height 129
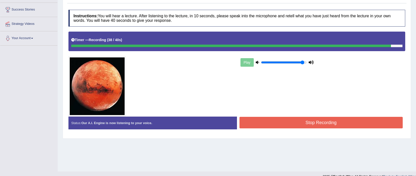
scroll to position [87, 0]
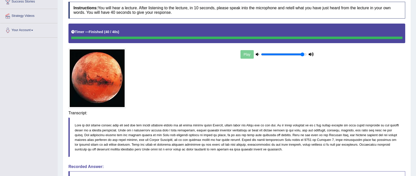
click at [297, 117] on div "Instructions: You will hear a lecture. After listening to the lecture, in 10 se…" at bounding box center [236, 122] width 339 height 247
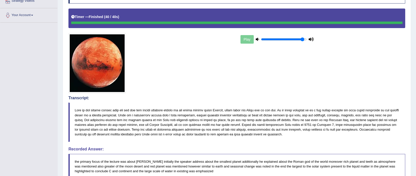
scroll to position [35, 0]
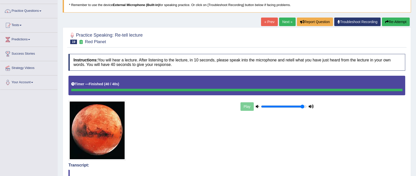
click at [282, 20] on link "Next »" at bounding box center [287, 22] width 17 height 9
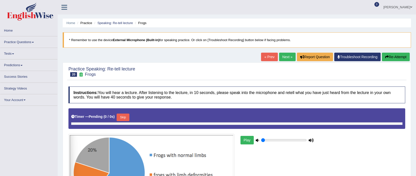
type input "0.95"
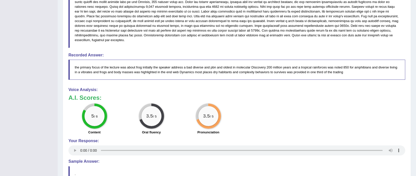
scroll to position [282, 0]
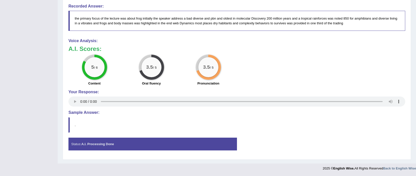
click at [246, 81] on div "5 / 6 Content 3.5 / 5 Oral fluency 3.5 / 5 Pronunciation" at bounding box center [237, 71] width 342 height 32
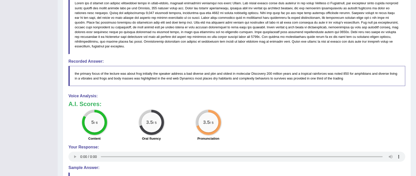
scroll to position [226, 0]
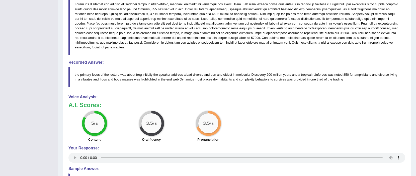
click at [296, 109] on div "A.I. Scores: 5 / 6 Content 3.5 / 5 Oral fluency 3.5 / 5 Pronunciation" at bounding box center [236, 123] width 337 height 42
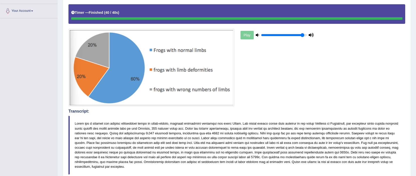
scroll to position [107, 0]
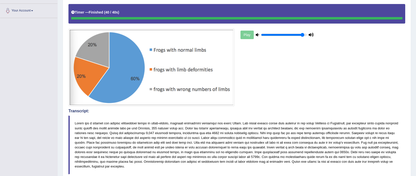
click at [295, 109] on h4 "Transcript:" at bounding box center [236, 111] width 337 height 5
click at [316, 83] on div "Play" at bounding box center [237, 55] width 342 height 102
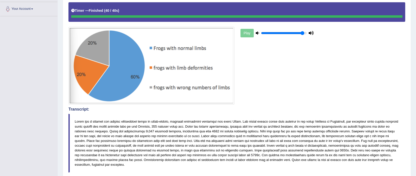
click at [316, 83] on div "Play" at bounding box center [237, 53] width 342 height 102
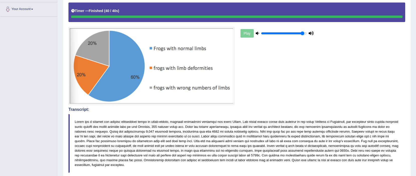
scroll to position [282, 0]
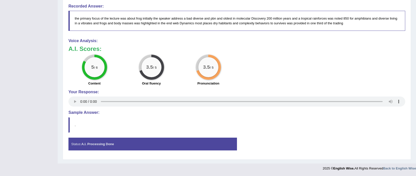
click at [316, 83] on div "5 / 6 Content 3.5 / 5 Oral fluency 3.5 / 5 Pronunciation" at bounding box center [237, 71] width 342 height 32
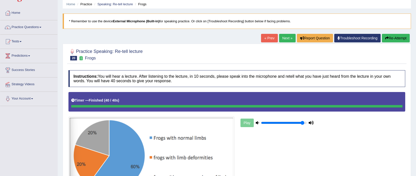
scroll to position [0, 0]
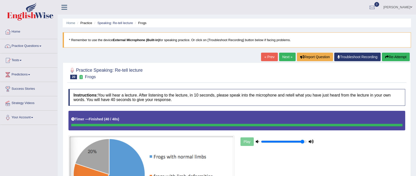
click at [282, 59] on link "Next »" at bounding box center [287, 57] width 17 height 9
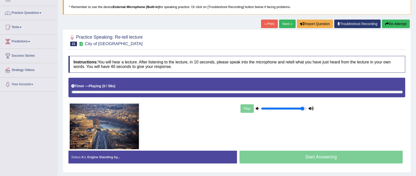
scroll to position [36, 0]
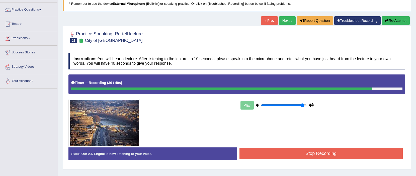
click at [309, 153] on button "Stop Recording" at bounding box center [320, 154] width 163 height 12
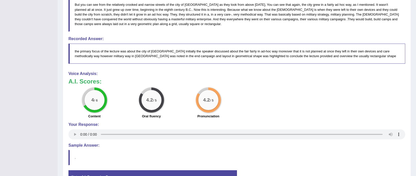
scroll to position [229, 0]
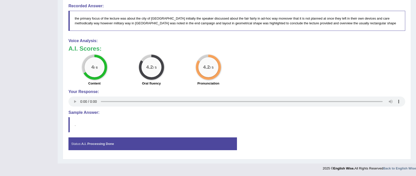
click at [276, 53] on div "A.I. Scores: 4 / 6 Content 4.2 / 5 Oral fluency 4.2 / 5 Pronunciation" at bounding box center [236, 66] width 337 height 42
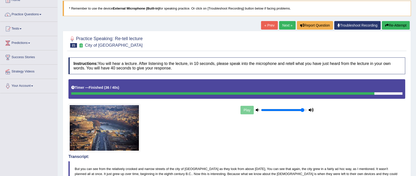
scroll to position [0, 0]
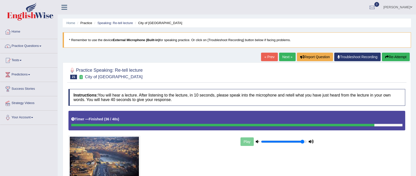
click at [286, 57] on link "Next »" at bounding box center [287, 57] width 17 height 9
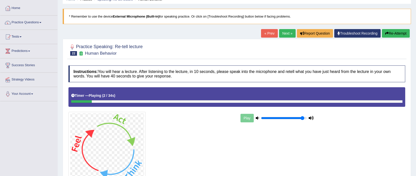
scroll to position [56, 0]
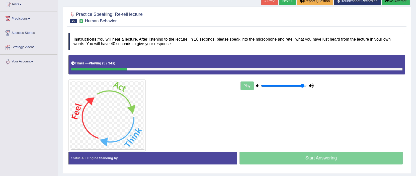
click at [272, 161] on div "Start Answering" at bounding box center [321, 159] width 168 height 14
click at [254, 87] on div "Play" at bounding box center [276, 85] width 75 height 13
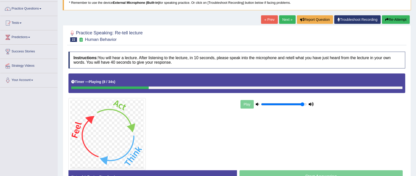
scroll to position [0, 0]
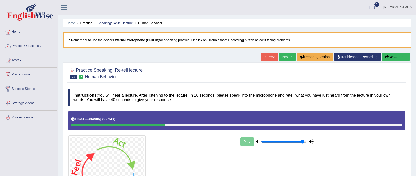
click at [271, 57] on link "« Prev" at bounding box center [269, 57] width 17 height 9
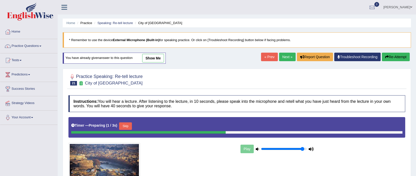
click at [212, 75] on div at bounding box center [236, 79] width 337 height 15
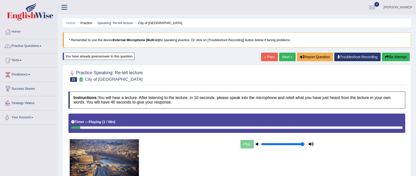
drag, startPoint x: 118, startPoint y: 112, endPoint x: 154, endPoint y: 142, distance: 46.6
click at [118, 112] on div "Instructions: You will hear a lecture. After listening to the lecture, in 10 se…" at bounding box center [236, 147] width 339 height 117
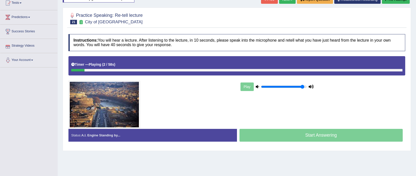
scroll to position [58, 0]
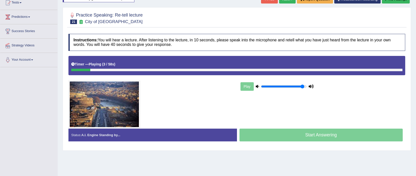
drag, startPoint x: 310, startPoint y: 85, endPoint x: 287, endPoint y: 85, distance: 22.8
click at [310, 85] on icon at bounding box center [311, 86] width 5 height 3
type input "0.05"
drag, startPoint x: 298, startPoint y: 86, endPoint x: 165, endPoint y: 87, distance: 132.4
click at [165, 87] on div "Play" at bounding box center [237, 92] width 342 height 72
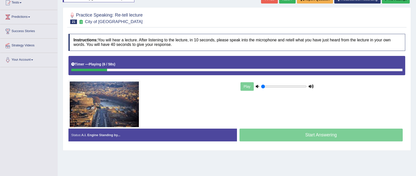
click at [270, 104] on div "Play" at bounding box center [237, 92] width 342 height 72
